Goal: Navigation & Orientation: Understand site structure

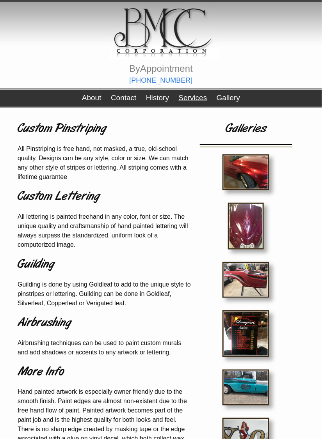
click at [193, 97] on link "Services" at bounding box center [193, 98] width 28 height 8
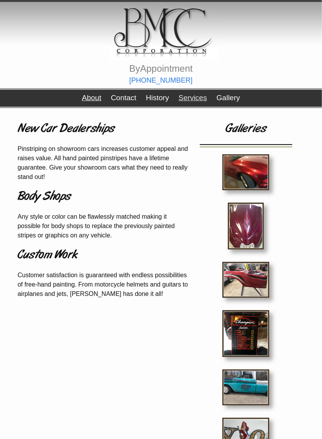
click at [92, 97] on link "About" at bounding box center [92, 98] width 20 height 8
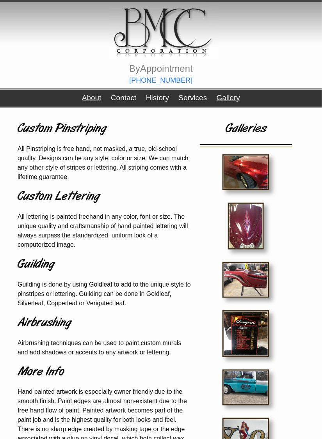
click at [232, 98] on link "Gallery" at bounding box center [228, 98] width 23 height 8
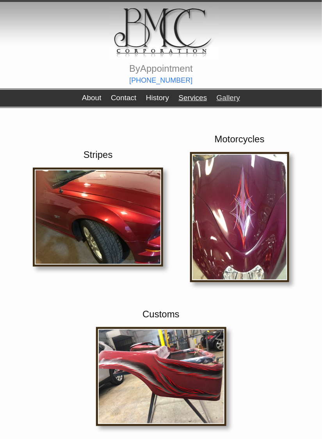
click at [192, 97] on link "Services" at bounding box center [193, 98] width 28 height 8
